Goal: Information Seeking & Learning: Learn about a topic

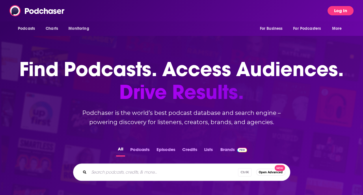
click at [339, 10] on button "Log In" at bounding box center [341, 10] width 26 height 9
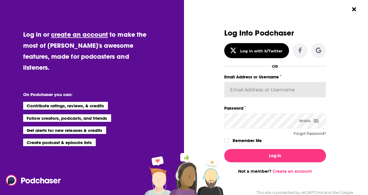
click at [258, 88] on input "Email Address or Username" at bounding box center [275, 90] width 102 height 16
paste input "HaileeShanahan"
type input "HaileeShanahan"
click at [224, 149] on button "Log In" at bounding box center [275, 155] width 102 height 13
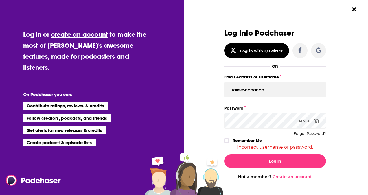
click at [300, 135] on button "Forgot Password?" at bounding box center [309, 134] width 32 height 4
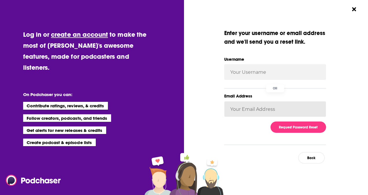
click at [260, 111] on input "Email Address" at bounding box center [275, 109] width 102 height 16
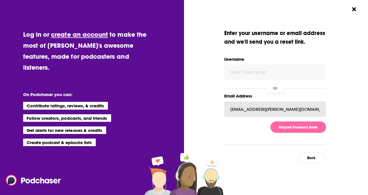
type input "[EMAIL_ADDRESS][PERSON_NAME][DOMAIN_NAME]"
click at [299, 124] on button "Request Password Reset" at bounding box center [297, 126] width 55 height 11
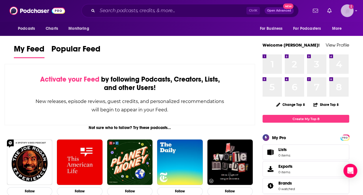
click at [356, 12] on icon "Show profile menu" at bounding box center [356, 10] width 2 height 3
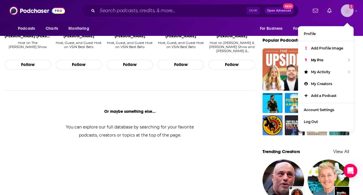
scroll to position [415, 0]
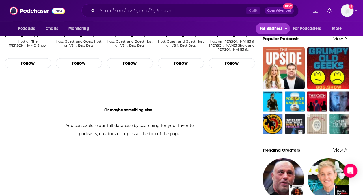
click at [285, 28] on icon "open menu" at bounding box center [286, 28] width 2 height 1
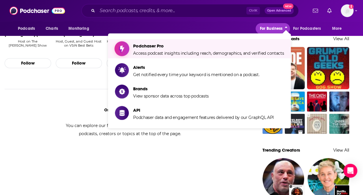
click at [209, 52] on span "Access podcast insights including reach, demographics, and verified contacts" at bounding box center [208, 53] width 151 height 5
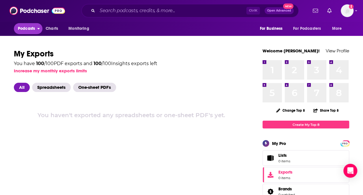
click at [38, 29] on icon "open menu" at bounding box center [38, 28] width 3 height 4
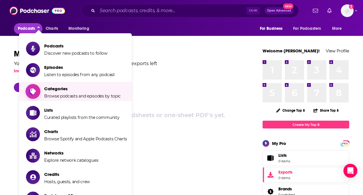
click at [84, 97] on span "Browse podcasts and episodes by topic" at bounding box center [82, 95] width 77 height 5
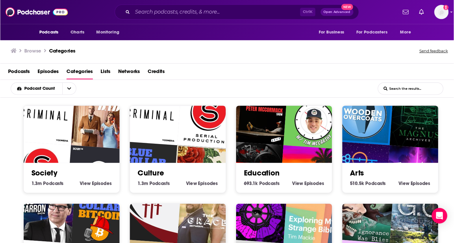
scroll to position [0, 0]
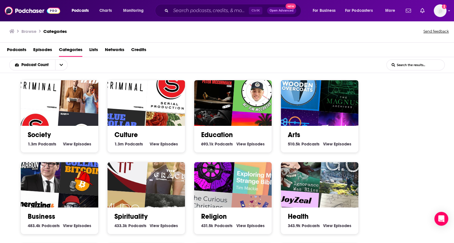
drag, startPoint x: 364, startPoint y: 1, endPoint x: 9, endPoint y: 168, distance: 392.2
click at [9, 168] on div "Society 1.3m Society Podcasts View Society Episodes Culture 1.3m Culture Podcas…" at bounding box center [227, 243] width 454 height 341
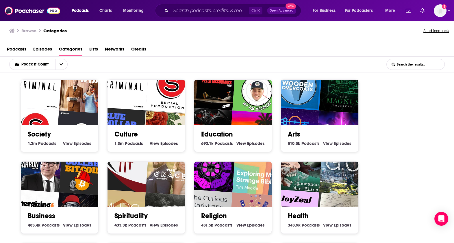
click at [219, 117] on img "True Crime All The Time" at bounding box center [208, 133] width 50 height 50
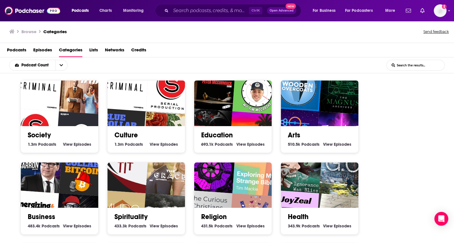
click at [55, 179] on img "The Paul Barron Crypto Show" at bounding box center [38, 169] width 50 height 50
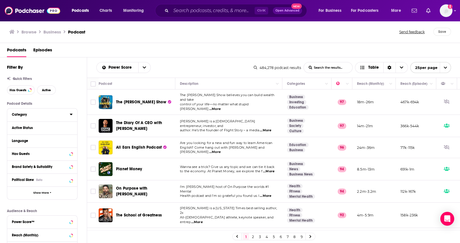
click at [70, 116] on icon at bounding box center [71, 114] width 3 height 5
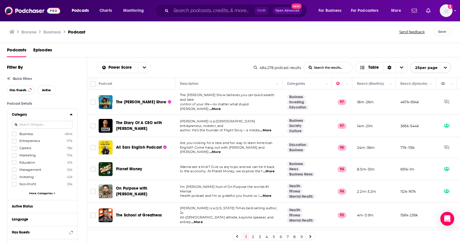
click at [45, 192] on span "More Categories" at bounding box center [40, 193] width 23 height 3
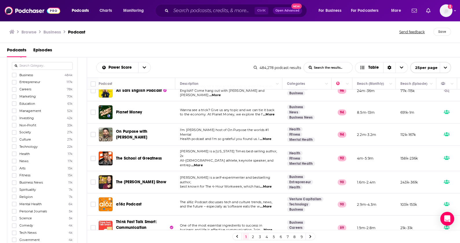
scroll to position [43, 0]
click at [37, 84] on input at bounding box center [42, 82] width 61 height 8
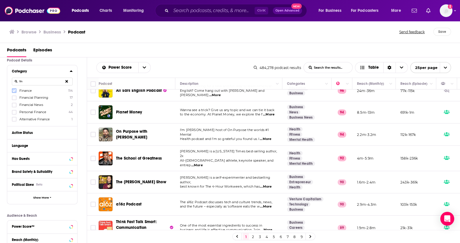
type input "fin"
click at [14, 90] on icon at bounding box center [13, 90] width 3 height 3
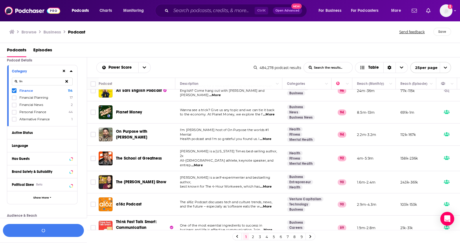
scroll to position [58, 0]
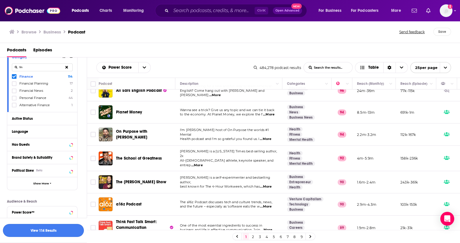
click at [62, 195] on button "View 114 Results" at bounding box center [43, 230] width 81 height 13
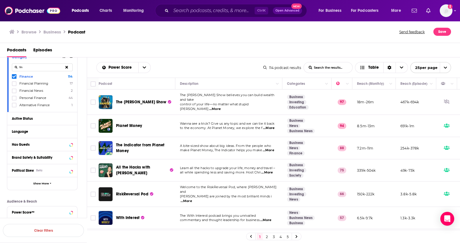
click at [221, 107] on span "...More" at bounding box center [215, 109] width 12 height 5
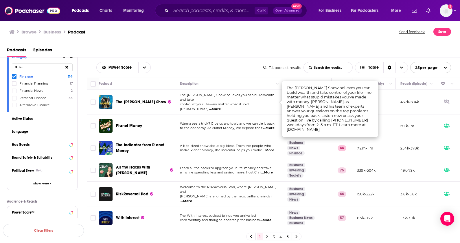
click at [127, 100] on span "The Ramsey Show" at bounding box center [141, 102] width 50 height 5
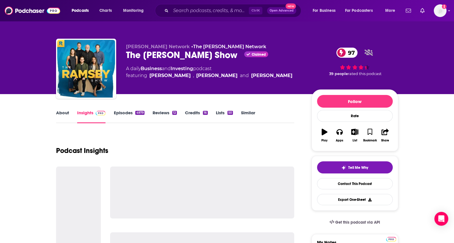
click at [126, 115] on link "Episodes 4979" at bounding box center [129, 116] width 31 height 13
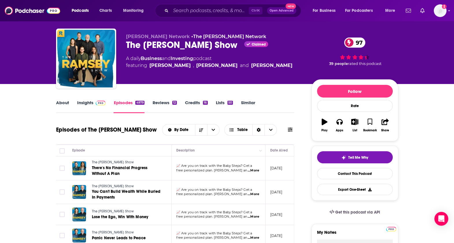
scroll to position [9, 0]
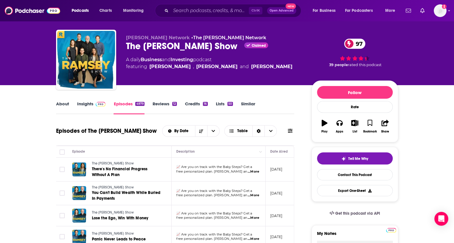
click at [60, 103] on link "About" at bounding box center [62, 107] width 13 height 13
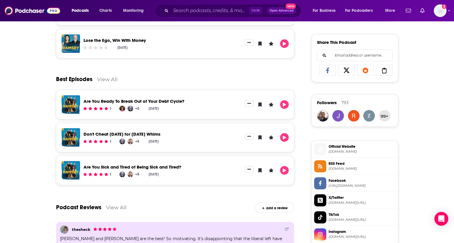
scroll to position [385, 0]
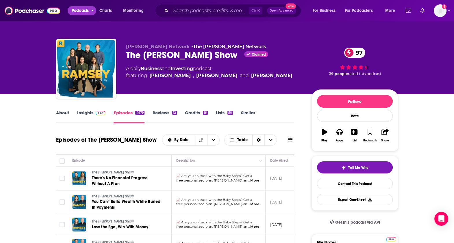
click at [93, 10] on icon "open menu" at bounding box center [92, 10] width 2 height 1
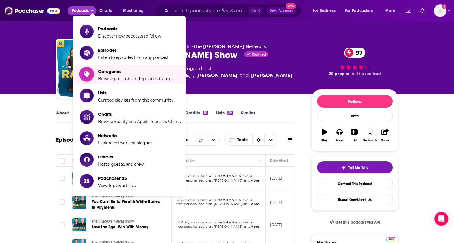
click at [136, 72] on span "Categories" at bounding box center [136, 71] width 77 height 5
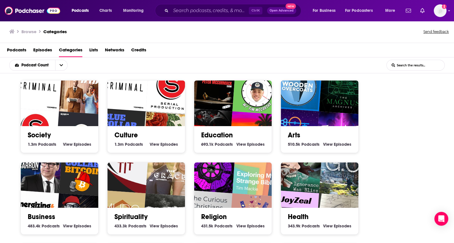
click at [82, 170] on img "Blue Collar Bitcoin" at bounding box center [84, 172] width 50 height 50
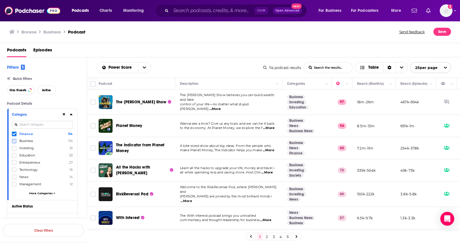
click at [15, 143] on icon at bounding box center [13, 141] width 3 height 3
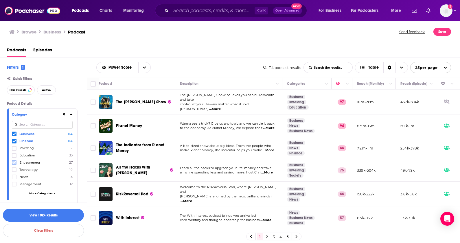
click at [16, 163] on icon at bounding box center [13, 162] width 3 height 3
click at [55, 195] on button "View 10k+ Results" at bounding box center [43, 215] width 81 height 13
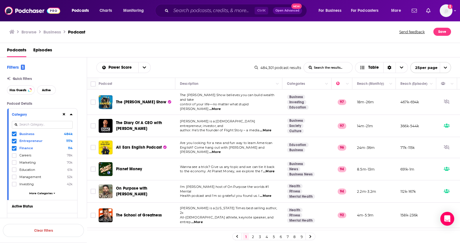
click at [84, 84] on div "Quick Filters Has Guests Active" at bounding box center [47, 86] width 80 height 18
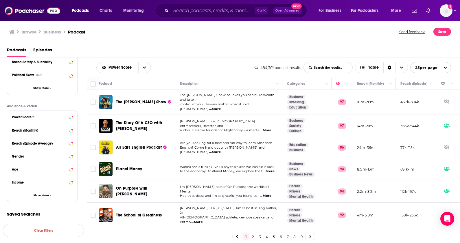
scroll to position [184, 0]
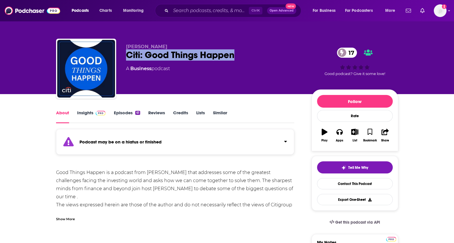
drag, startPoint x: 237, startPoint y: 55, endPoint x: 129, endPoint y: 59, distance: 108.2
click at [129, 59] on div "Citi: Good Things Happen 17" at bounding box center [214, 54] width 176 height 11
copy h1 "Citi: Good Things Happen"
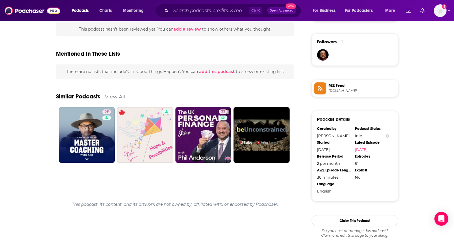
scroll to position [415, 0]
